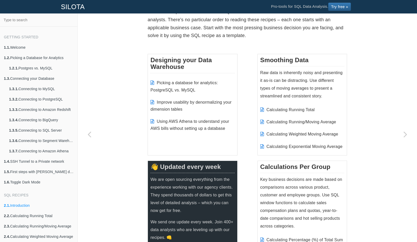
scroll to position [52, 0]
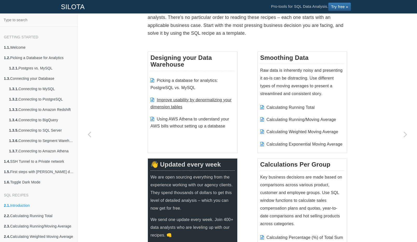
click at [172, 104] on link "Improve usability by denormalizing your dimension tables" at bounding box center [190, 103] width 81 height 11
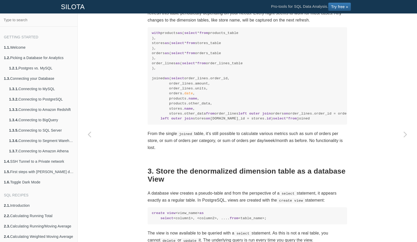
scroll to position [669, 0]
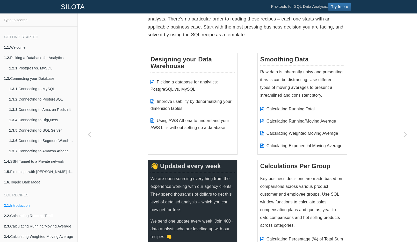
scroll to position [51, 0]
click at [307, 110] on li "Calculating Running Total" at bounding box center [302, 108] width 84 height 12
click at [307, 107] on link "Calculating Running Total" at bounding box center [290, 108] width 48 height 4
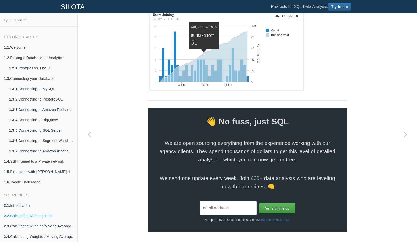
scroll to position [494, 0]
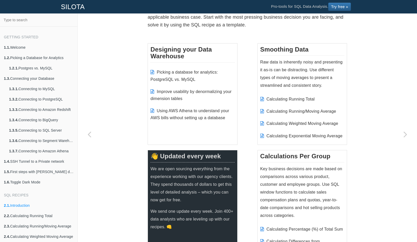
scroll to position [64, 0]
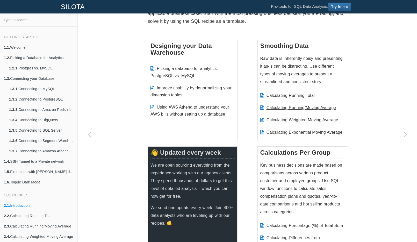
click at [312, 108] on link "Calculating Running/Moving Average" at bounding box center [301, 107] width 70 height 4
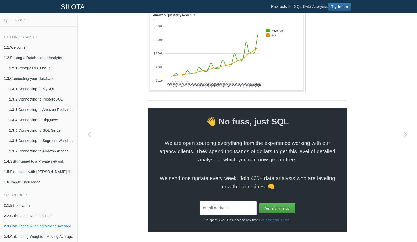
scroll to position [348, 0]
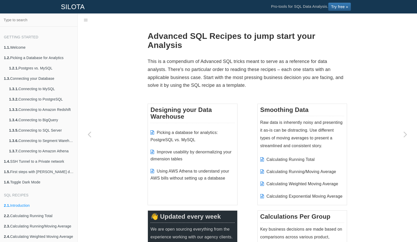
scroll to position [13, 0]
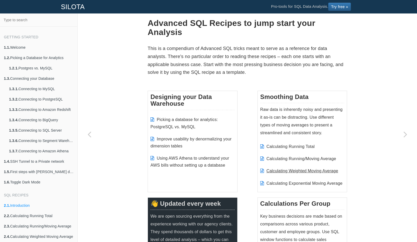
click at [300, 170] on link "Calculating Weighted Moving Average" at bounding box center [302, 170] width 72 height 4
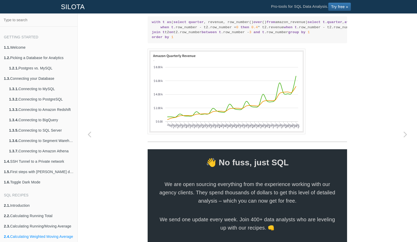
scroll to position [656, 0]
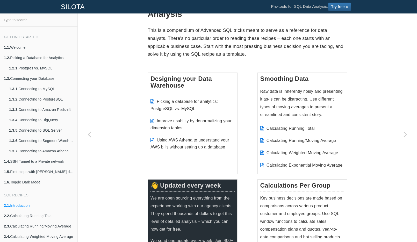
scroll to position [32, 0]
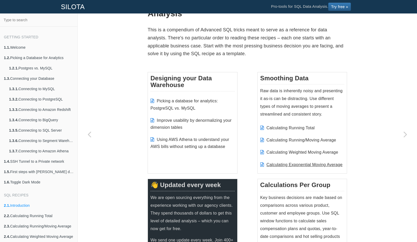
click at [330, 163] on link "Calculating Exponential Moving Average" at bounding box center [304, 164] width 76 height 4
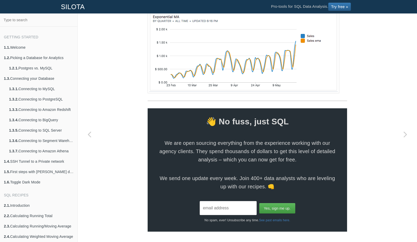
scroll to position [751, 0]
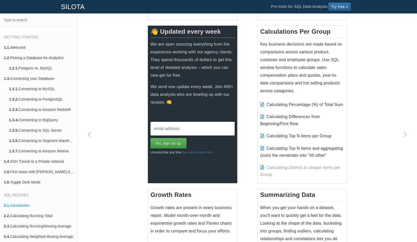
scroll to position [185, 0]
click at [310, 106] on li "Calculating Percentage (%) of Total Sum" at bounding box center [302, 104] width 84 height 12
click at [310, 104] on link "Calculating Percentage (%) of Total Sum" at bounding box center [304, 104] width 77 height 4
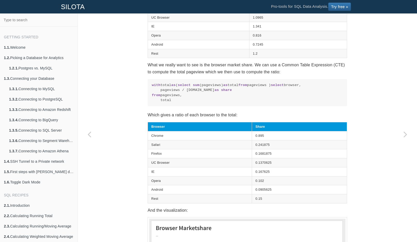
scroll to position [150, 0]
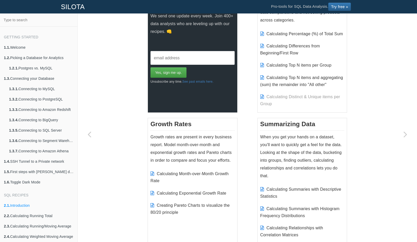
scroll to position [261, 0]
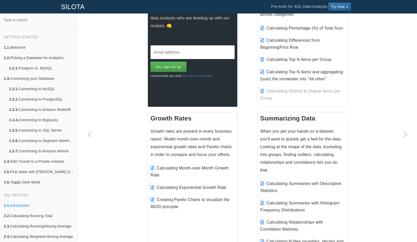
click at [299, 89] on span "Calculating Distinct & Unique items per Group" at bounding box center [300, 94] width 80 height 11
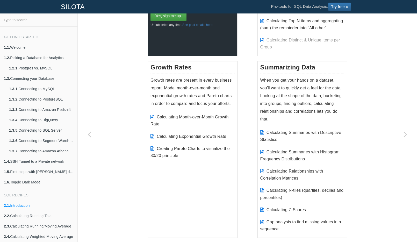
scroll to position [318, 0]
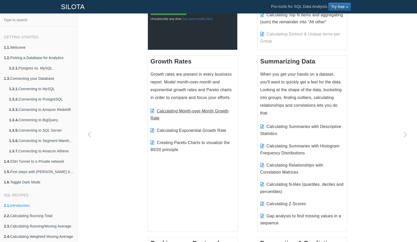
drag, startPoint x: 196, startPoint y: 109, endPoint x: 199, endPoint y: 110, distance: 3.8
click at [196, 109] on link "Calculating Month-over-Month Growth Rate" at bounding box center [189, 114] width 78 height 11
click at [185, 109] on link "Calculating Month-over-Month Growth Rate" at bounding box center [189, 114] width 78 height 11
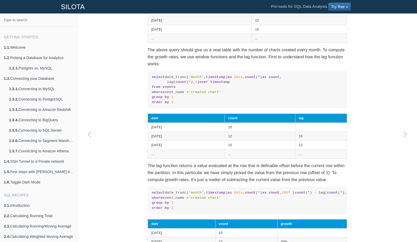
scroll to position [68, 0]
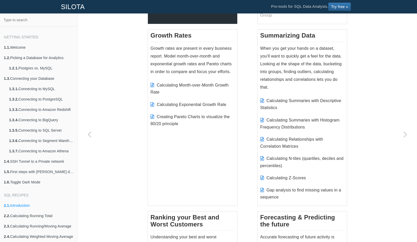
scroll to position [368, 0]
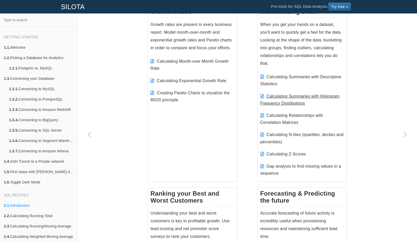
click at [289, 103] on link "Calculating Summaries with Histogram Frequency Distributions" at bounding box center [299, 99] width 79 height 11
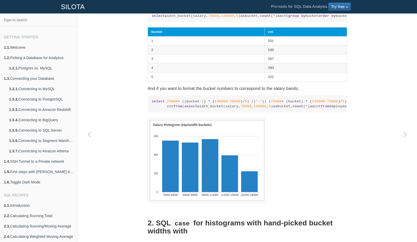
scroll to position [431, 0]
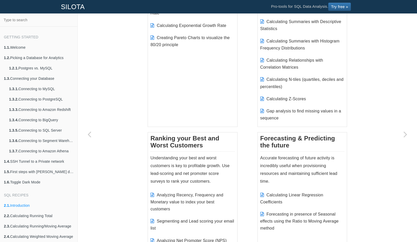
scroll to position [424, 0]
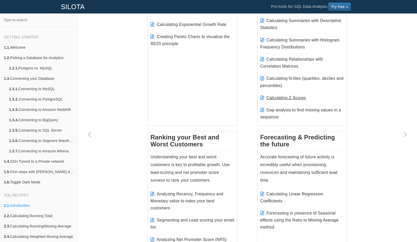
click at [288, 95] on link "Calculating Z-Scores" at bounding box center [286, 97] width 40 height 4
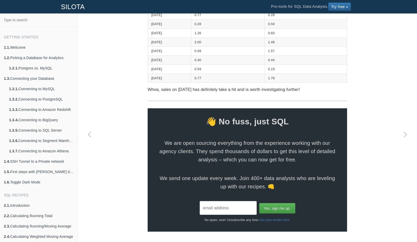
scroll to position [493, 0]
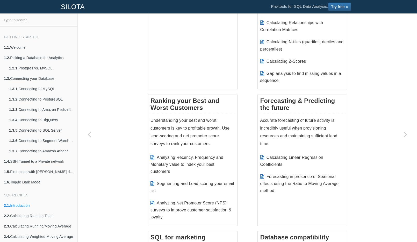
scroll to position [461, 0]
